Goal: Obtain resource: Download file/media

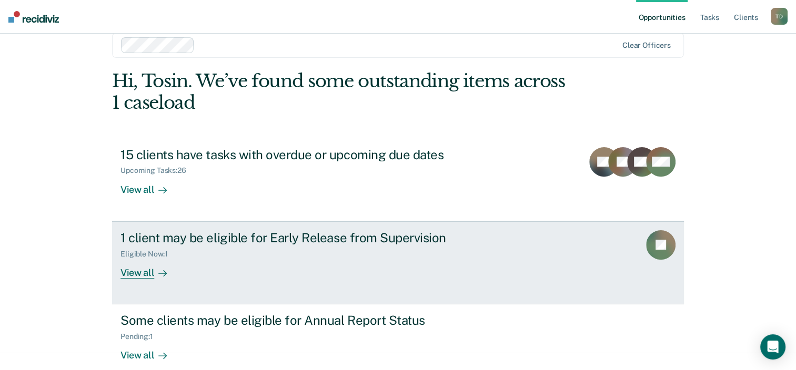
scroll to position [34, 0]
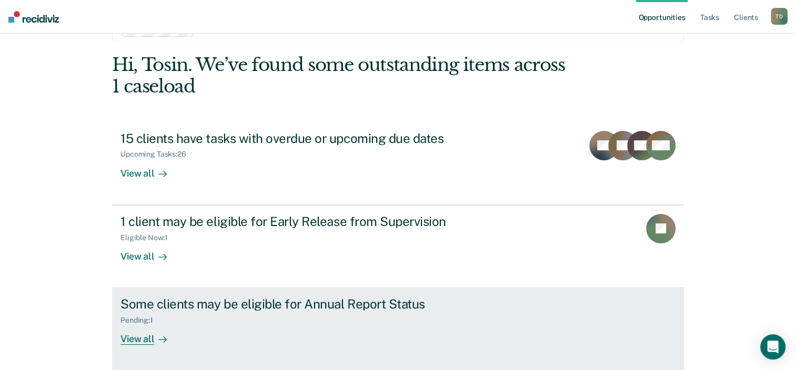
click at [159, 336] on icon at bounding box center [162, 340] width 8 height 8
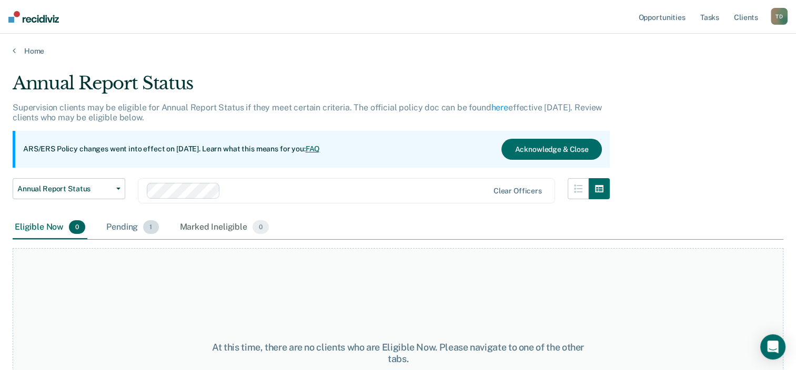
click at [131, 224] on div "Pending 1" at bounding box center [132, 227] width 56 height 23
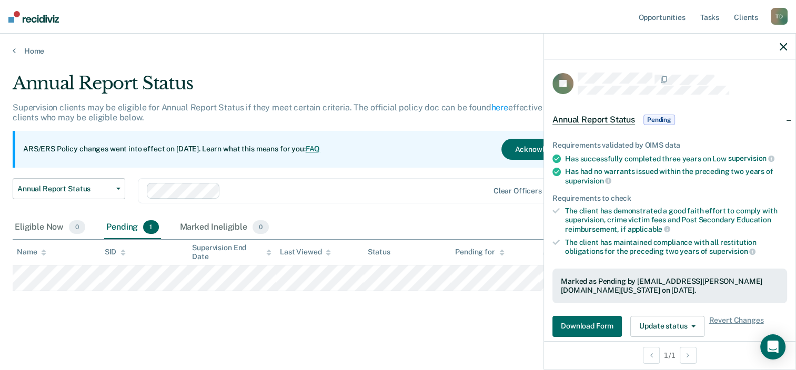
click at [649, 115] on span "Pending" at bounding box center [660, 120] width 32 height 11
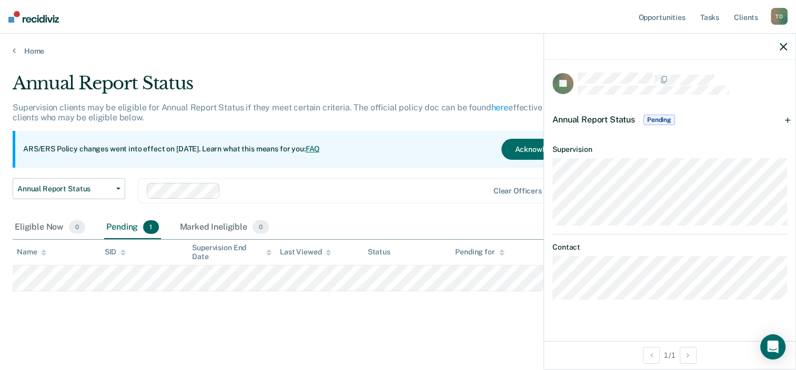
click at [603, 115] on span "Annual Report Status" at bounding box center [594, 120] width 83 height 10
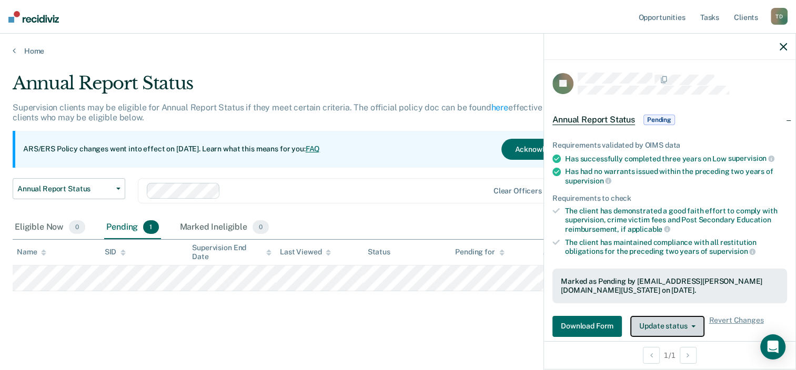
click at [656, 322] on button "Update status" at bounding box center [667, 326] width 74 height 21
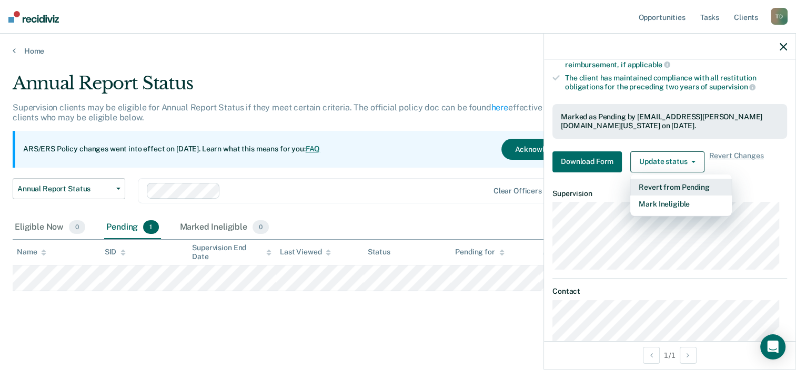
scroll to position [174, 0]
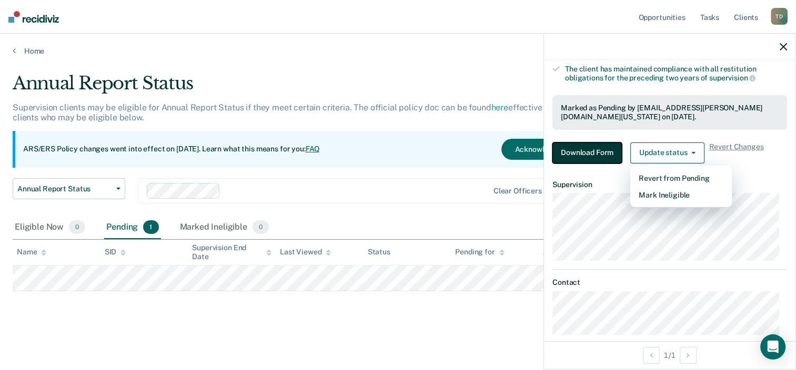
click at [591, 147] on button "Download Form" at bounding box center [587, 153] width 69 height 21
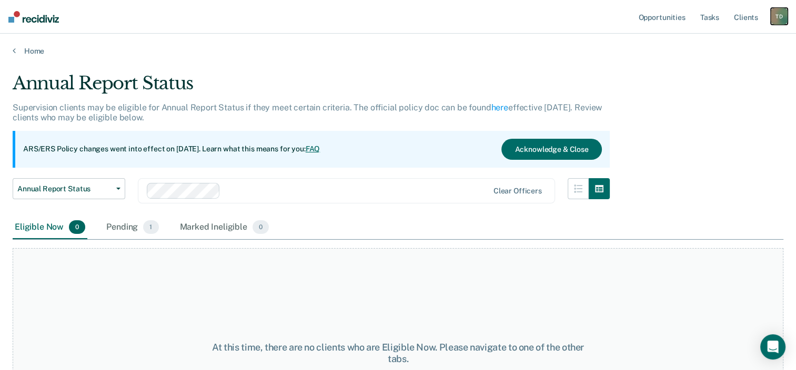
click at [779, 15] on div "T D" at bounding box center [779, 16] width 17 height 17
click at [707, 65] on link "Log Out" at bounding box center [737, 69] width 85 height 9
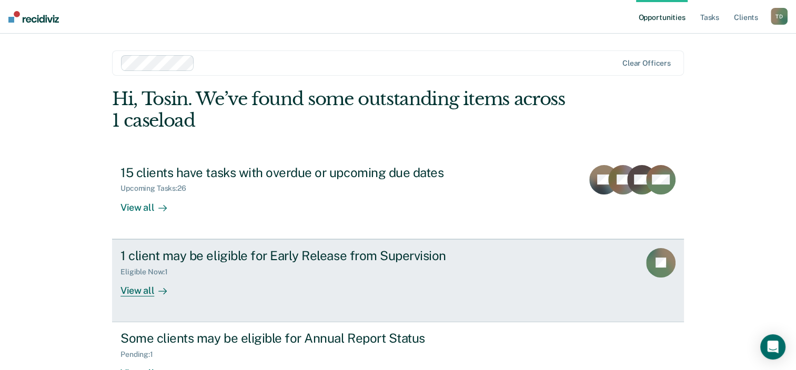
scroll to position [34, 0]
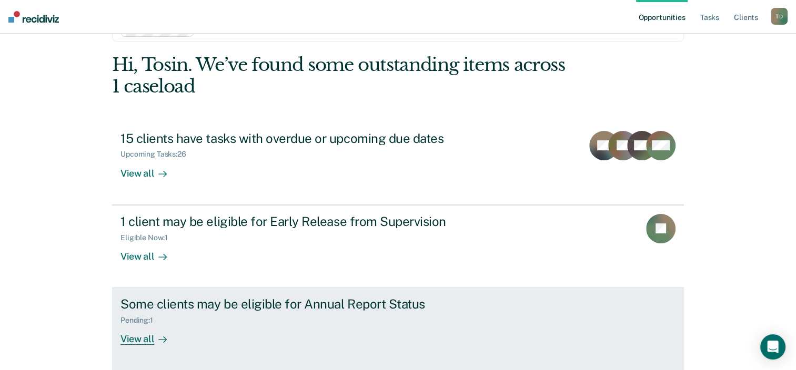
click at [148, 334] on div "View all" at bounding box center [150, 335] width 59 height 21
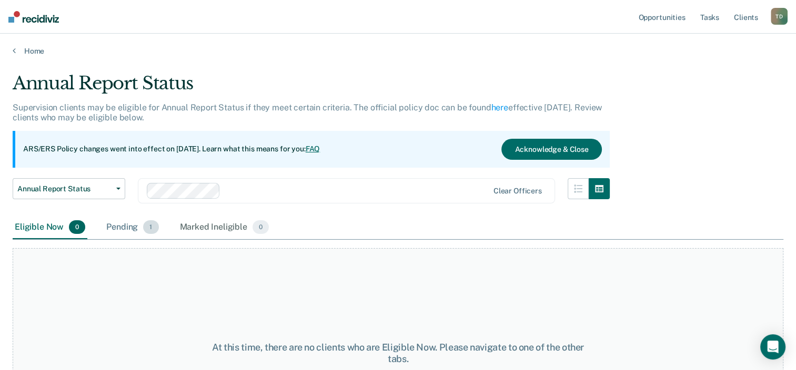
click at [134, 225] on div "Pending 1" at bounding box center [132, 227] width 56 height 23
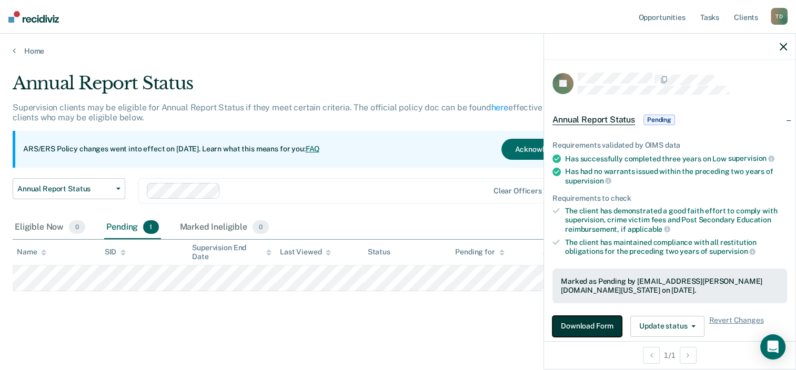
click at [597, 325] on button "Download Form" at bounding box center [587, 326] width 69 height 21
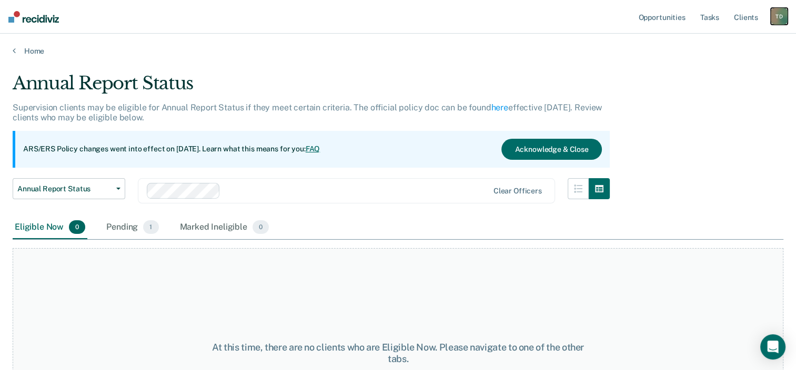
click at [777, 13] on div "T D" at bounding box center [779, 16] width 17 height 17
click at [714, 65] on link "Log Out" at bounding box center [737, 69] width 85 height 9
